Goal: Check status

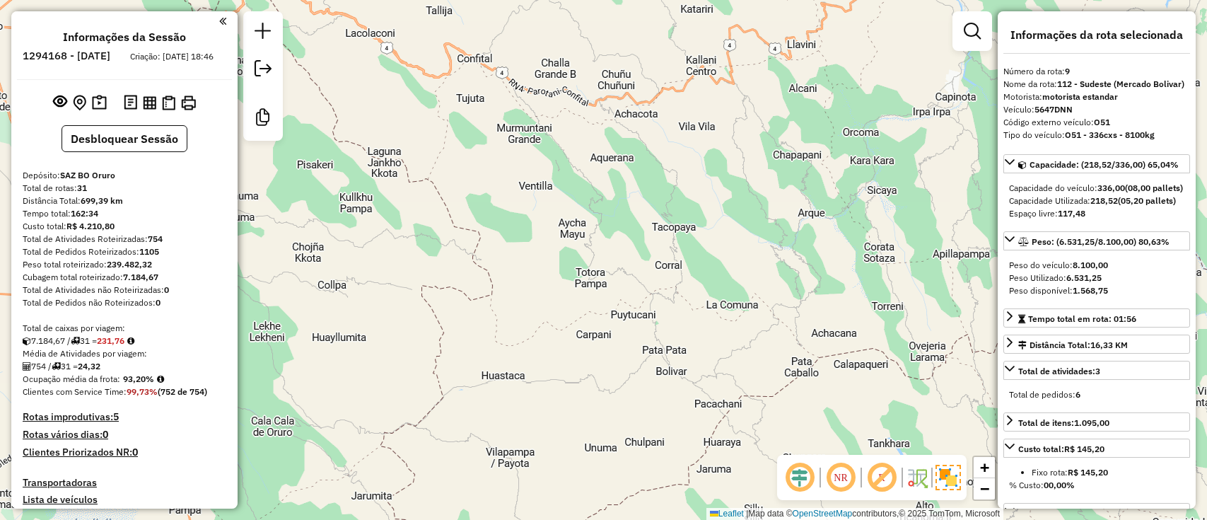
select select "*********"
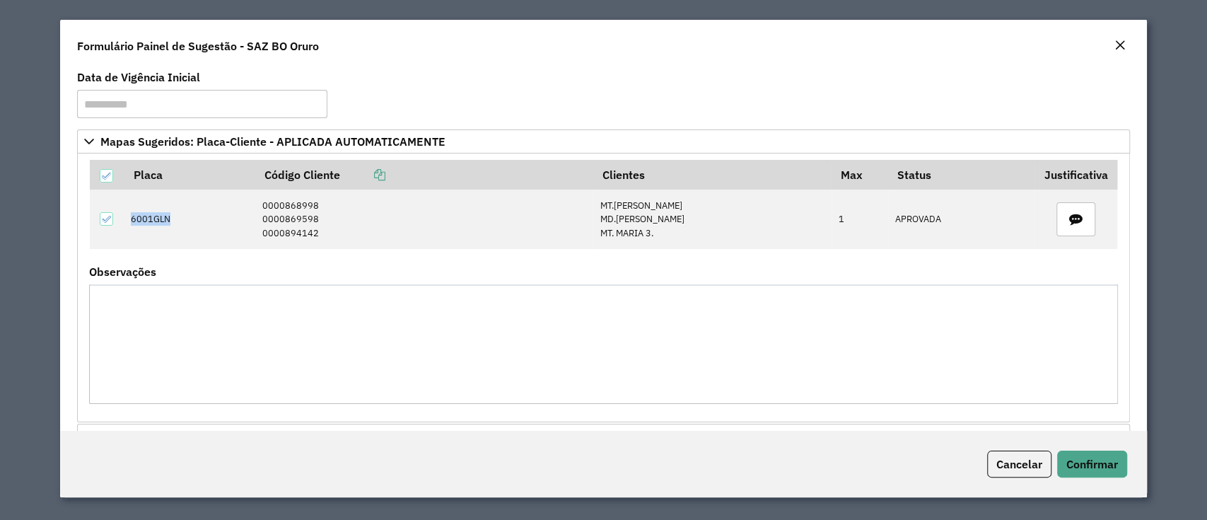
scroll to position [238, 0]
